Goal: Task Accomplishment & Management: Use online tool/utility

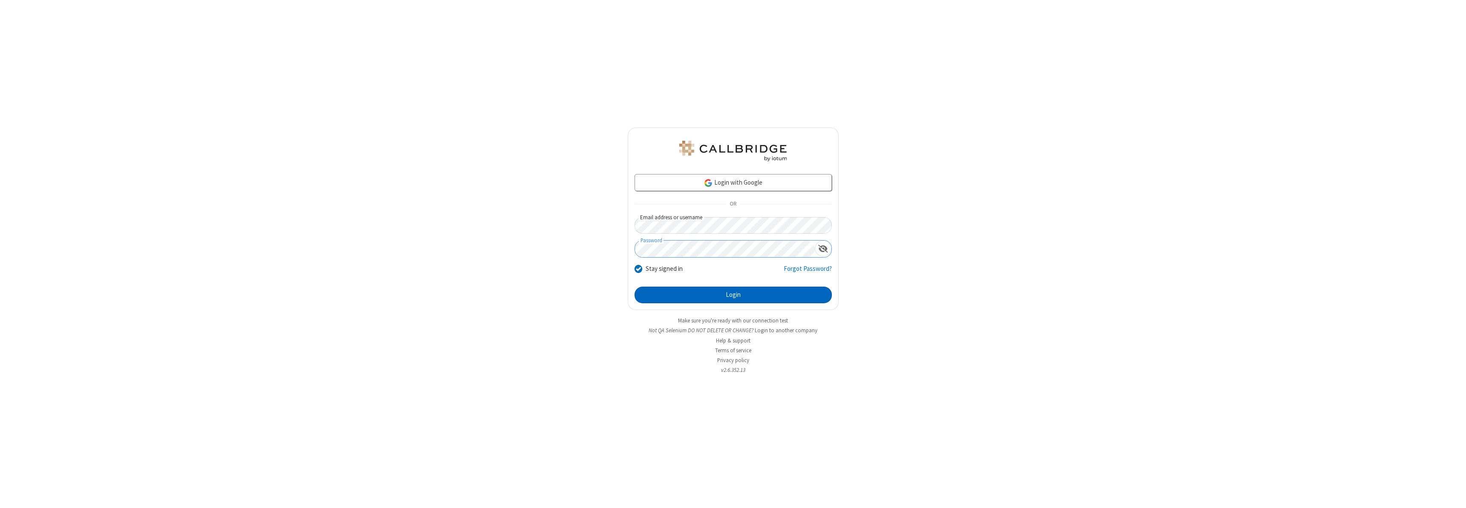
click at [733, 295] on button "Login" at bounding box center [733, 294] width 197 height 17
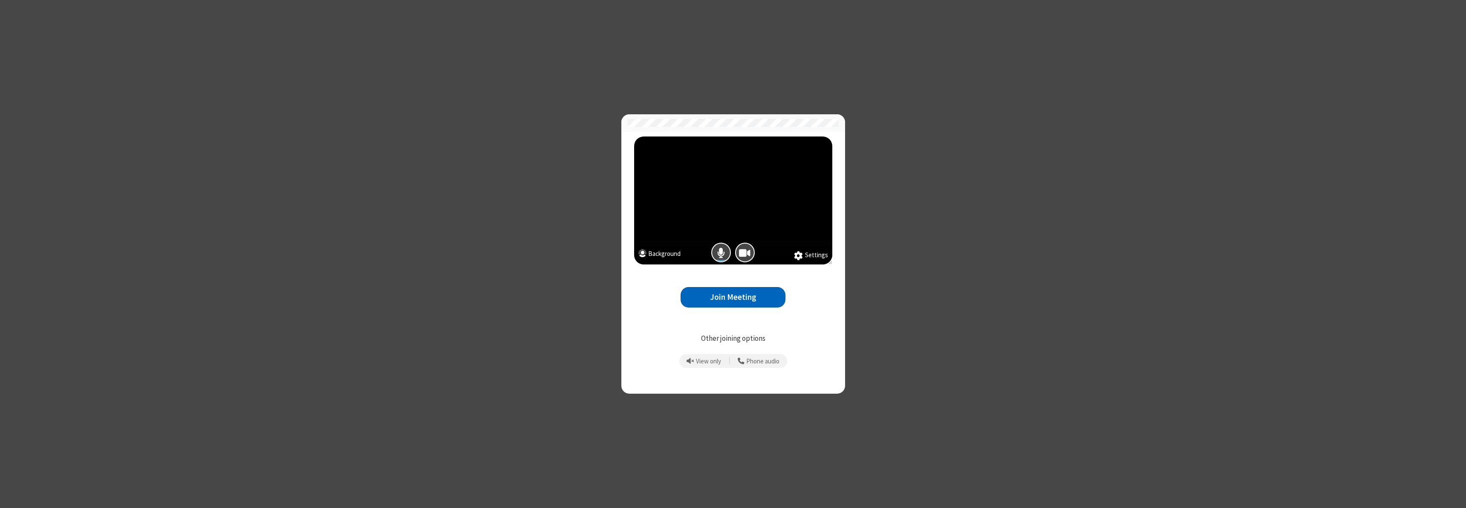
click at [733, 297] on button "Join Meeting" at bounding box center [733, 297] width 105 height 21
